Goal: Information Seeking & Learning: Learn about a topic

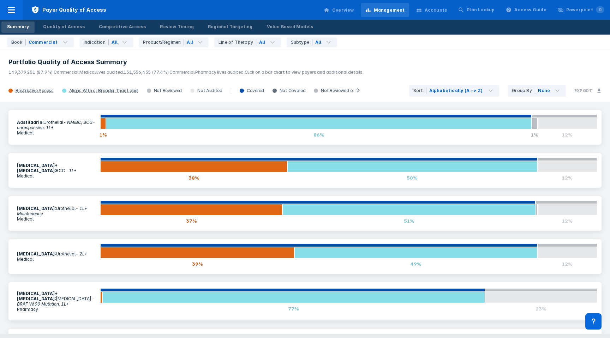
drag, startPoint x: 123, startPoint y: 72, endPoint x: 8, endPoint y: 72, distance: 114.1
click at [8, 72] on p "149,379,251 (87.9%) Commercial Medical lives audited. 131,556,455 (77.4%) Comme…" at bounding box center [304, 70] width 593 height 9
copy span "149,379,251 (87.9%) Commercial Medical lives audited."
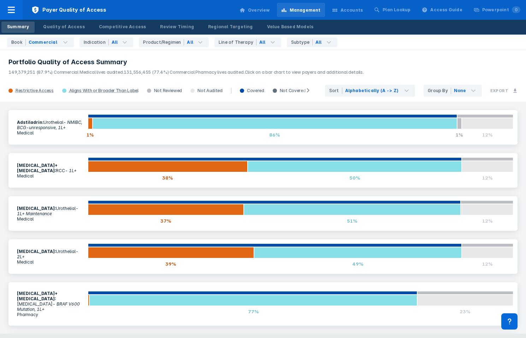
click at [187, 57] on header "Portfolio Quality of Access Summary 149,379,251 (87.9%) Commercial Medical live…" at bounding box center [263, 64] width 526 height 30
click at [66, 27] on div "Quality of Access" at bounding box center [63, 27] width 41 height 6
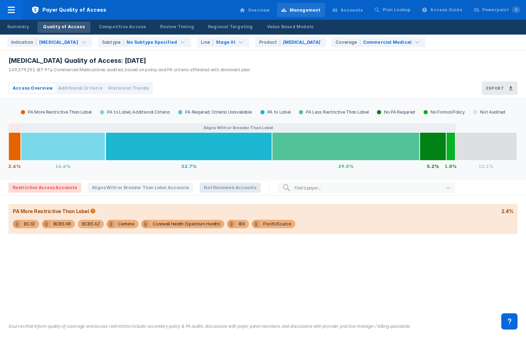
click at [214, 186] on span "Not Reviewed Accounts" at bounding box center [230, 188] width 61 height 10
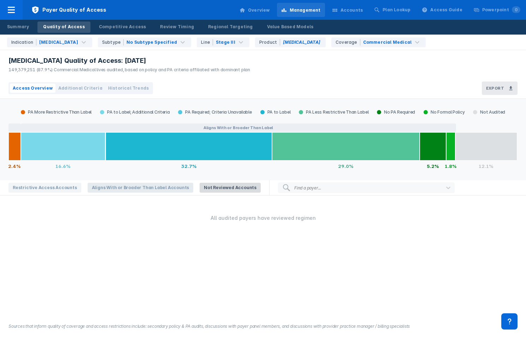
click at [156, 189] on span "Aligns With or Broader Than Label Accounts" at bounding box center [141, 188] width 106 height 10
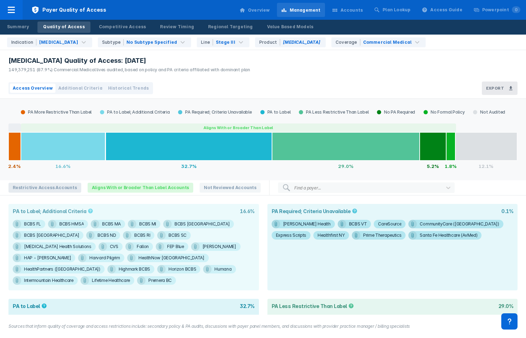
click at [50, 190] on span "Restrictive Access Accounts" at bounding box center [44, 188] width 73 height 10
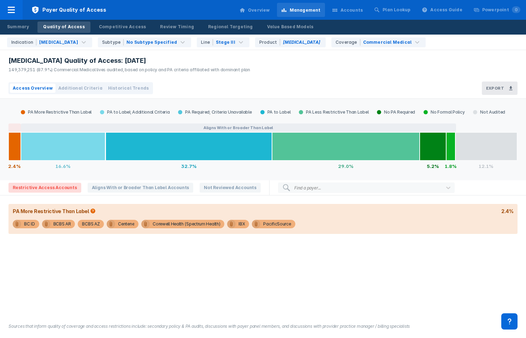
click at [77, 87] on span "Additional Criteria" at bounding box center [80, 88] width 44 height 6
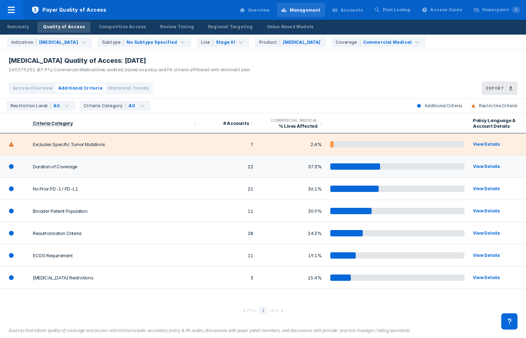
click at [484, 166] on div "View Details" at bounding box center [493, 166] width 40 height 7
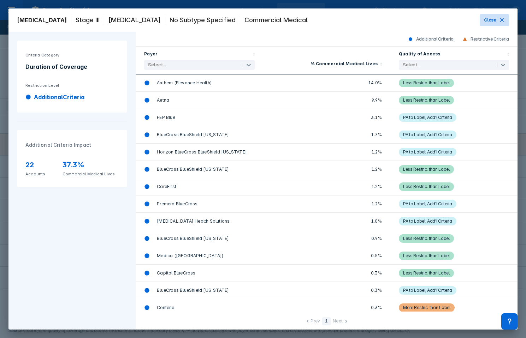
click at [492, 20] on span "Close" at bounding box center [490, 20] width 12 height 6
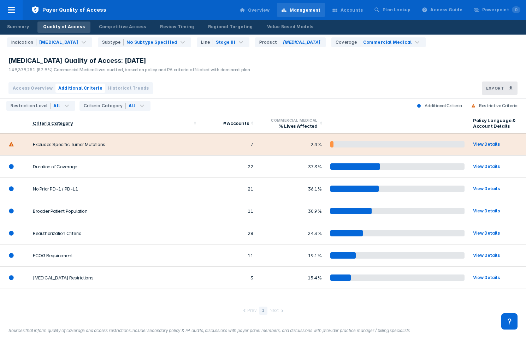
click at [478, 143] on div "View Details" at bounding box center [493, 144] width 40 height 7
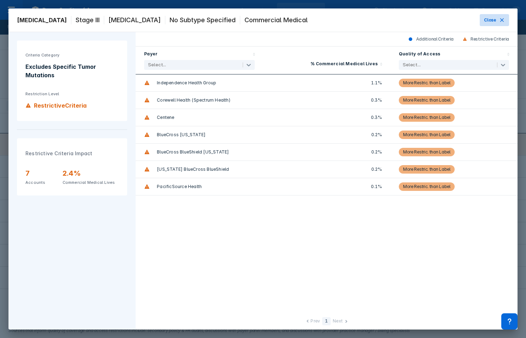
click at [500, 17] on icon at bounding box center [502, 20] width 6 height 6
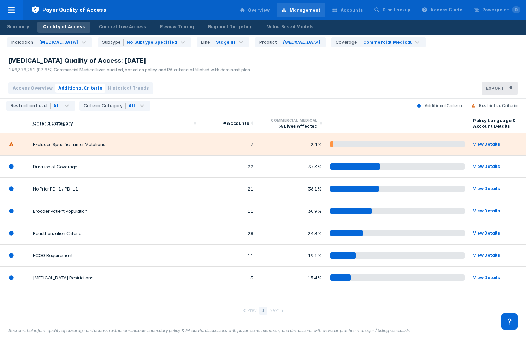
click at [127, 88] on span "Historical Trends" at bounding box center [128, 88] width 41 height 6
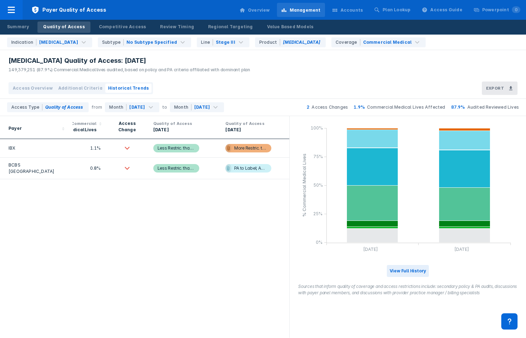
click at [77, 87] on span "Additional Criteria" at bounding box center [80, 88] width 44 height 6
